Goal: Browse casually

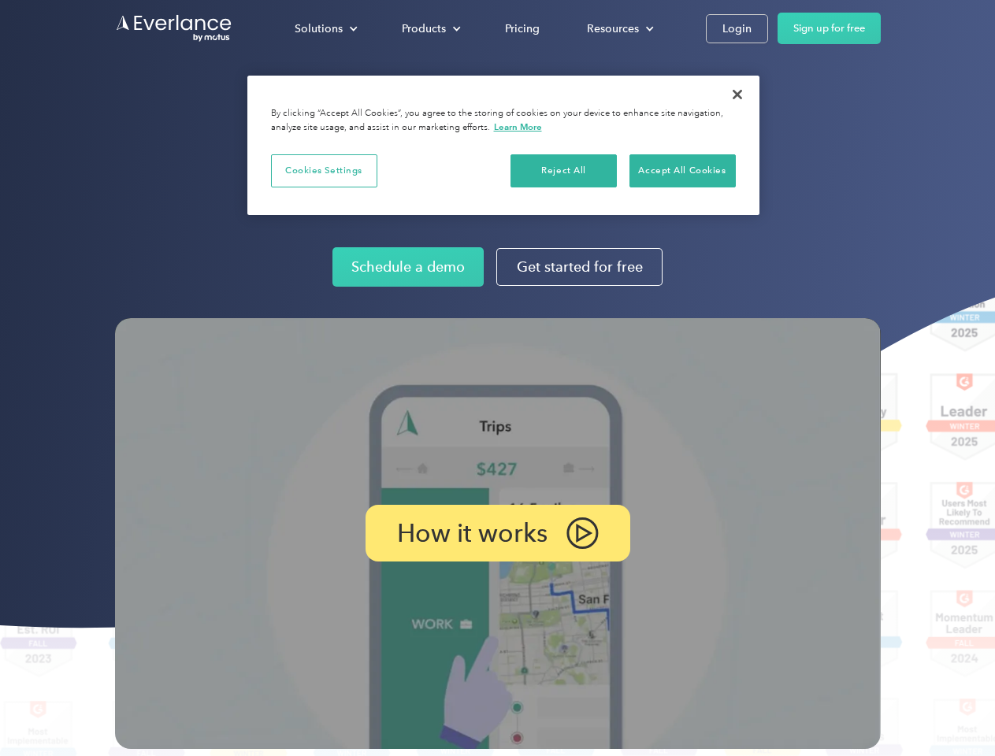
click at [497, 378] on img at bounding box center [498, 533] width 766 height 431
click at [325, 28] on div "Solutions" at bounding box center [319, 29] width 48 height 20
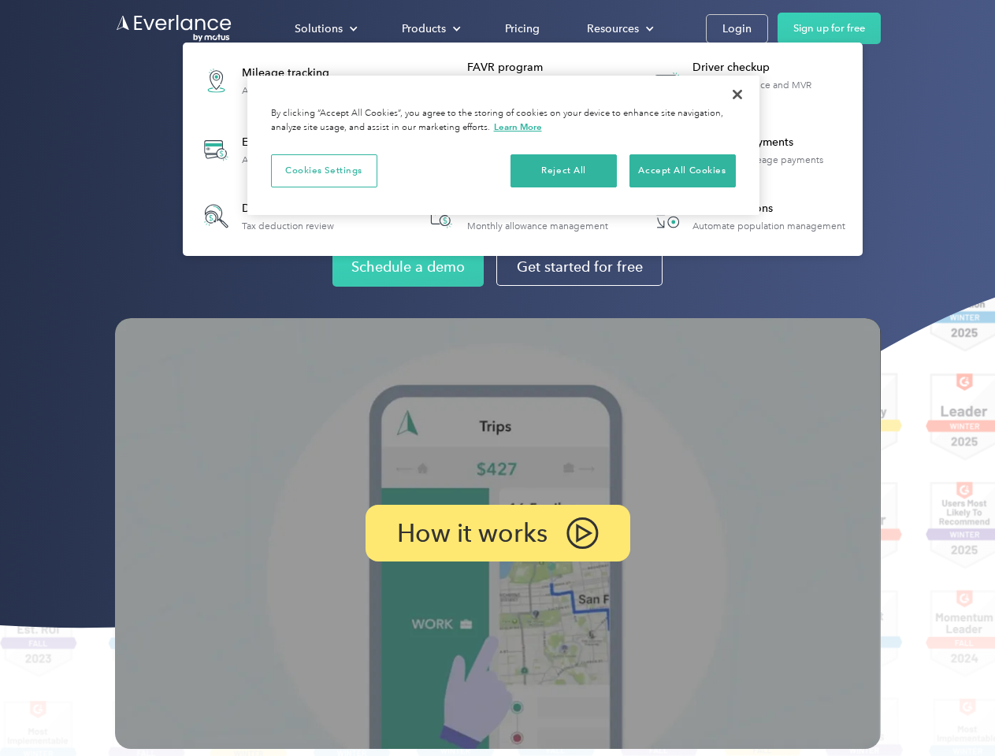
click at [429, 28] on div "Products" at bounding box center [424, 29] width 44 height 20
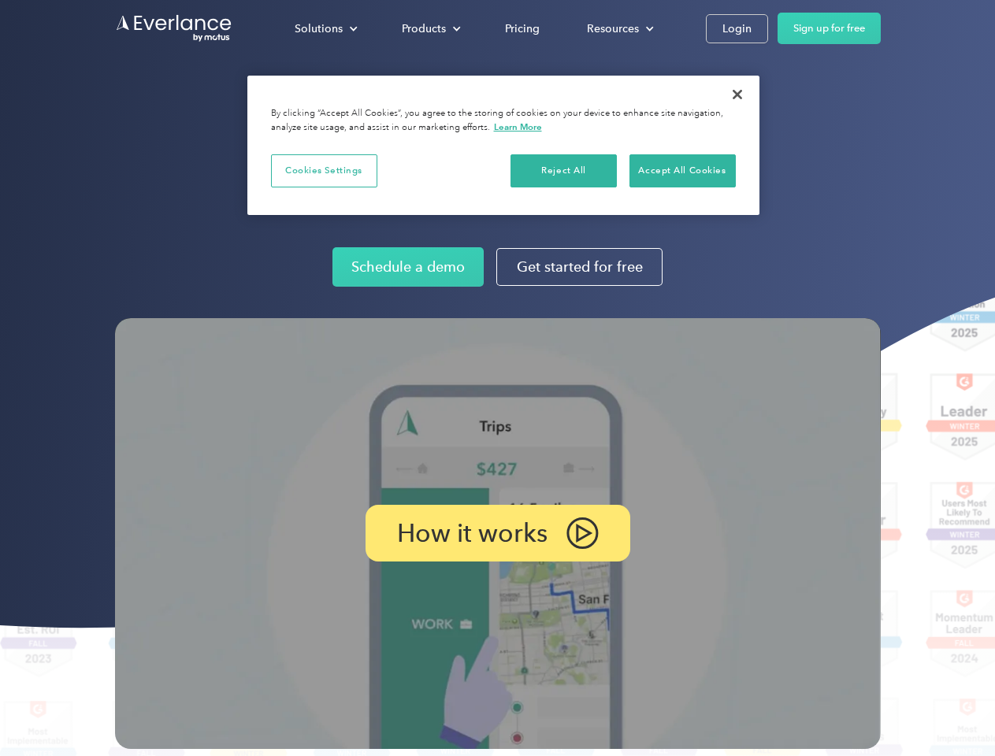
click at [618, 28] on div "Resources" at bounding box center [613, 29] width 52 height 20
click at [497, 533] on p "How it works" at bounding box center [472, 533] width 150 height 19
click at [324, 170] on button "Cookies Settings" at bounding box center [324, 170] width 106 height 33
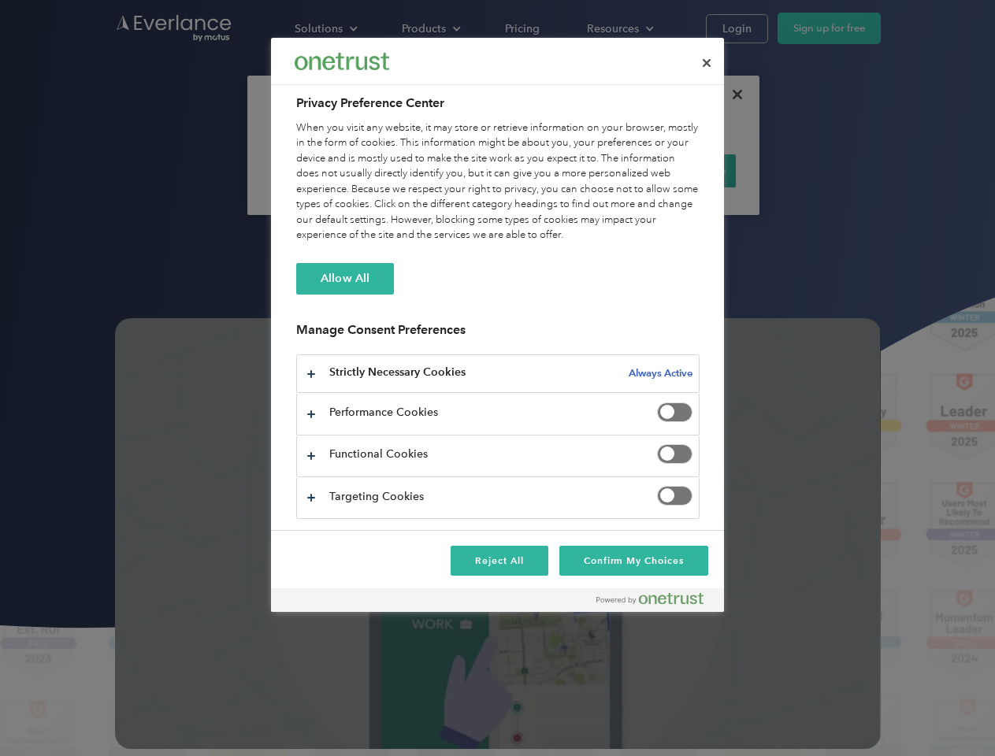
click at [564, 170] on div "When you visit any website, it may store or retrieve information on your browse…" at bounding box center [497, 182] width 403 height 123
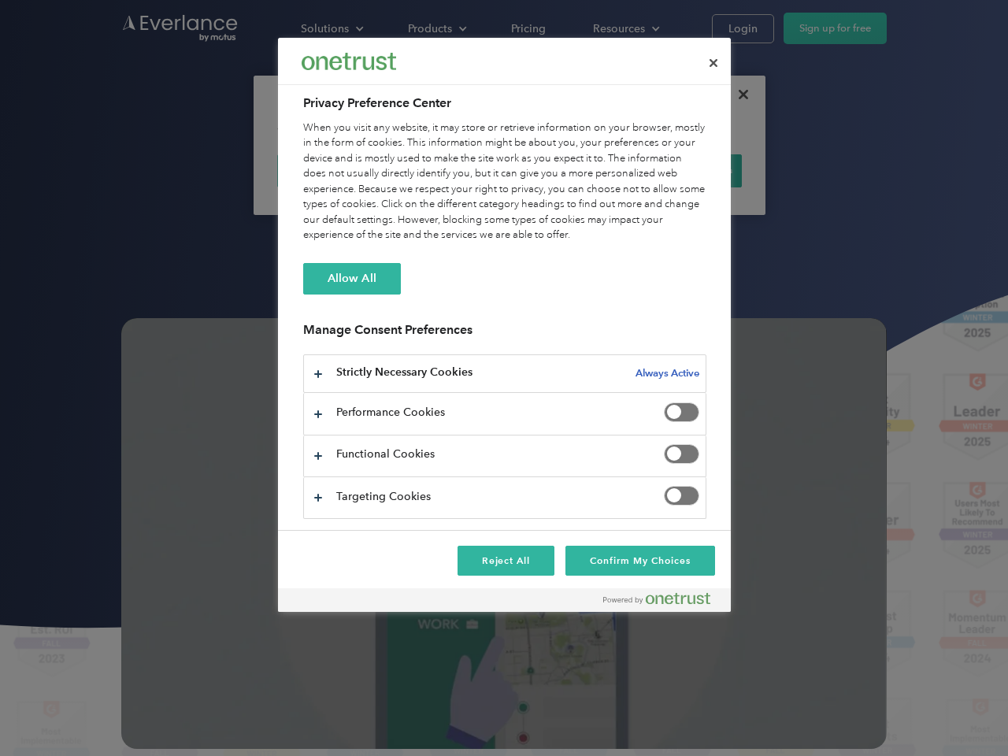
click at [682, 170] on div "When you visit any website, it may store or retrieve information on your browse…" at bounding box center [504, 182] width 403 height 123
click at [737, 95] on div at bounding box center [504, 378] width 1008 height 756
